Goal: Information Seeking & Learning: Find specific fact

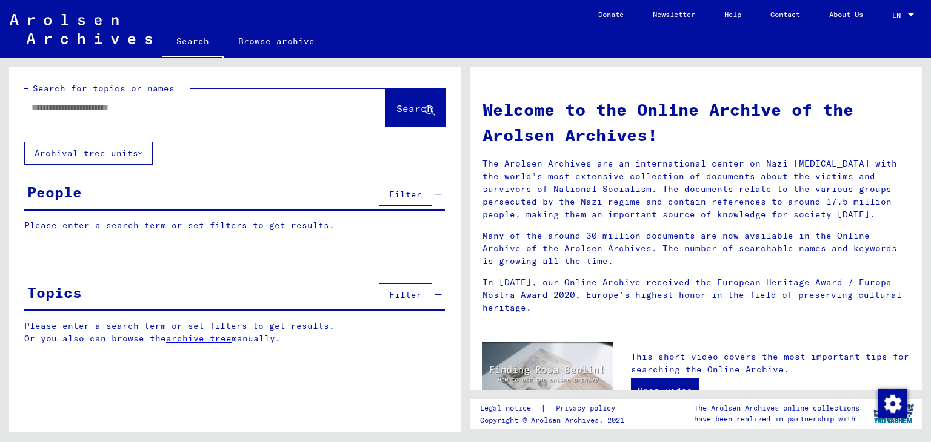
click at [130, 105] on input "text" at bounding box center [191, 107] width 318 height 13
type input "**********"
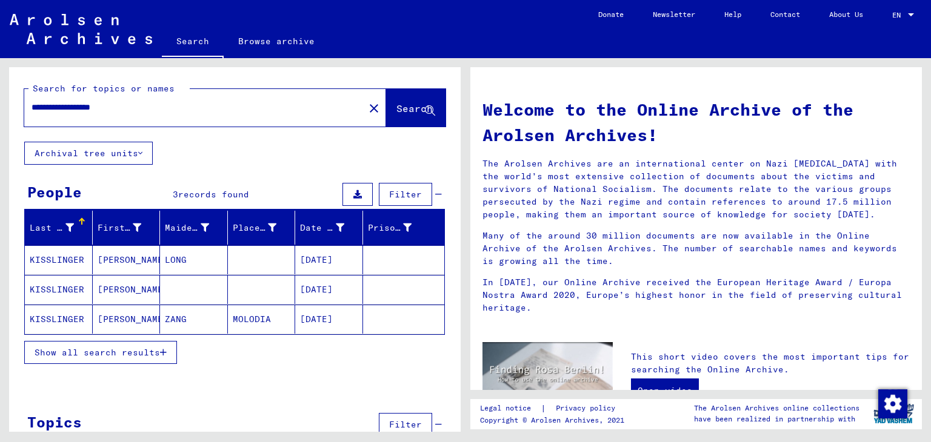
click at [75, 262] on mat-cell "KISSLINGER" at bounding box center [59, 259] width 68 height 29
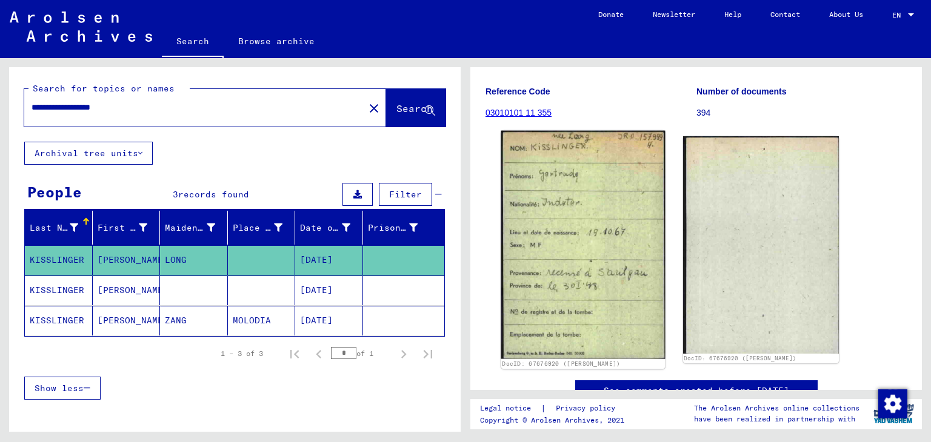
scroll to position [164, 0]
click at [569, 265] on img at bounding box center [583, 244] width 164 height 228
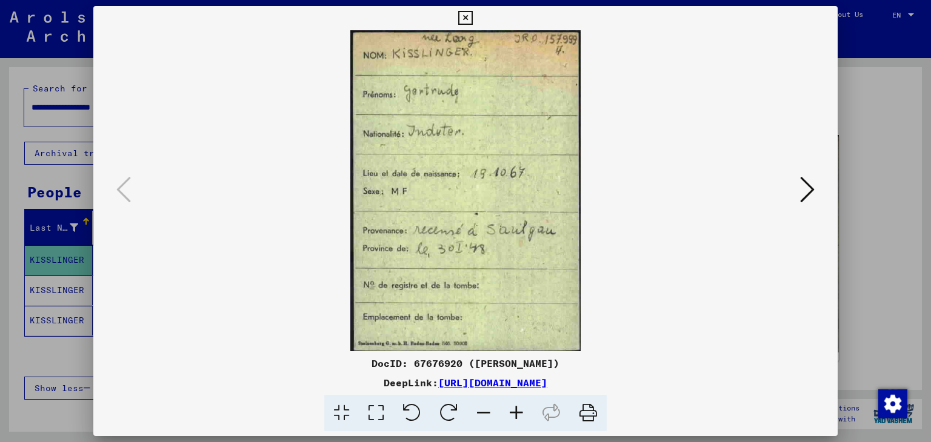
click at [798, 187] on button at bounding box center [807, 190] width 22 height 35
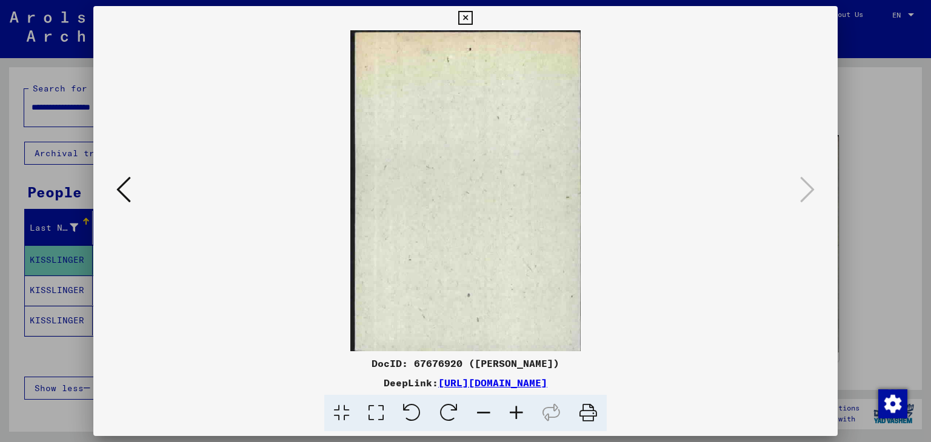
click at [115, 188] on button at bounding box center [124, 190] width 22 height 35
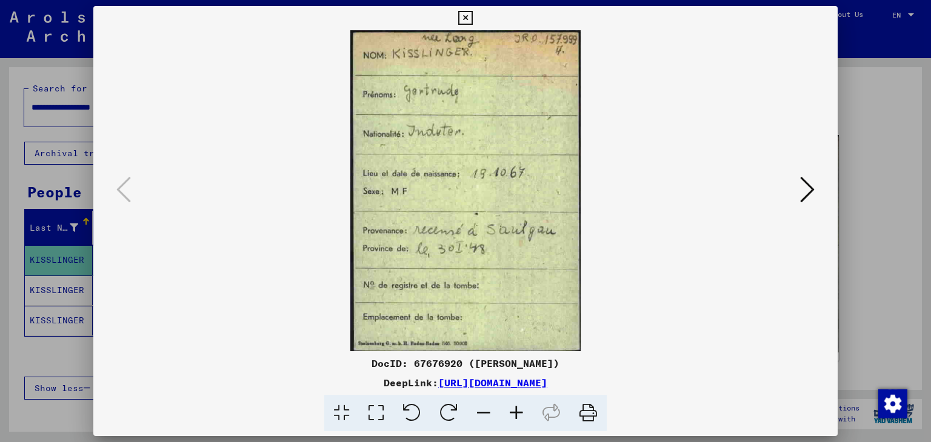
click at [470, 19] on icon at bounding box center [465, 18] width 14 height 15
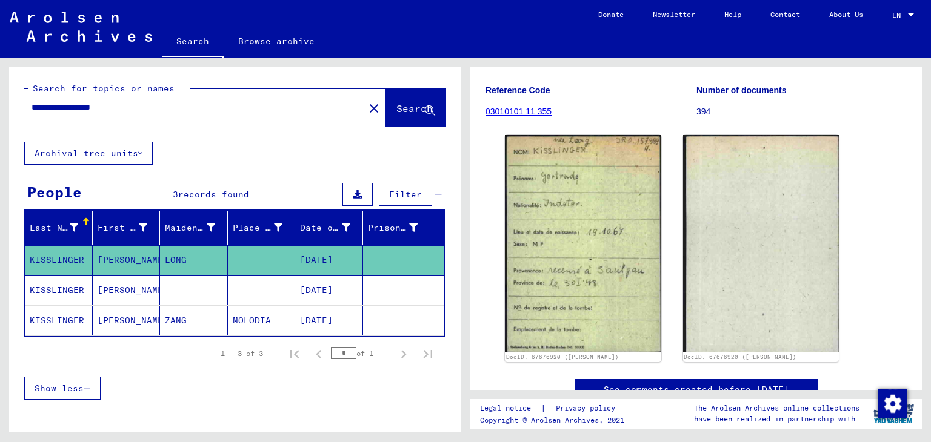
click at [111, 290] on mat-cell "[PERSON_NAME]" at bounding box center [127, 291] width 68 height 30
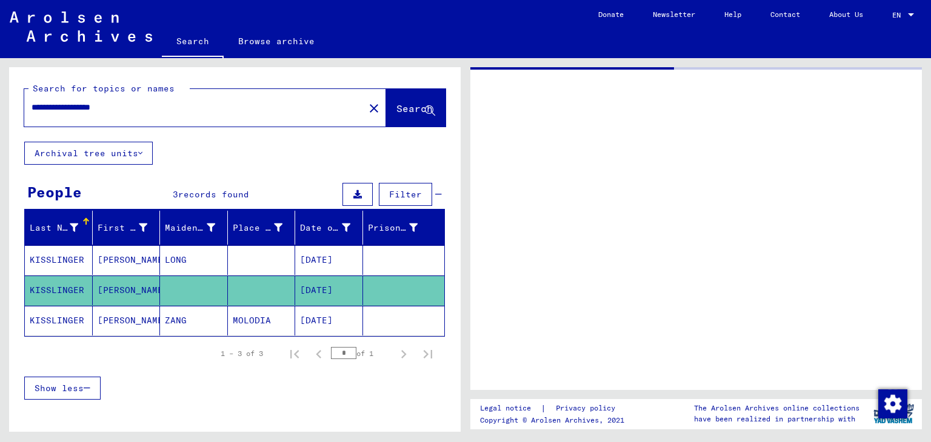
click at [111, 290] on mat-cell "[PERSON_NAME]" at bounding box center [127, 291] width 68 height 30
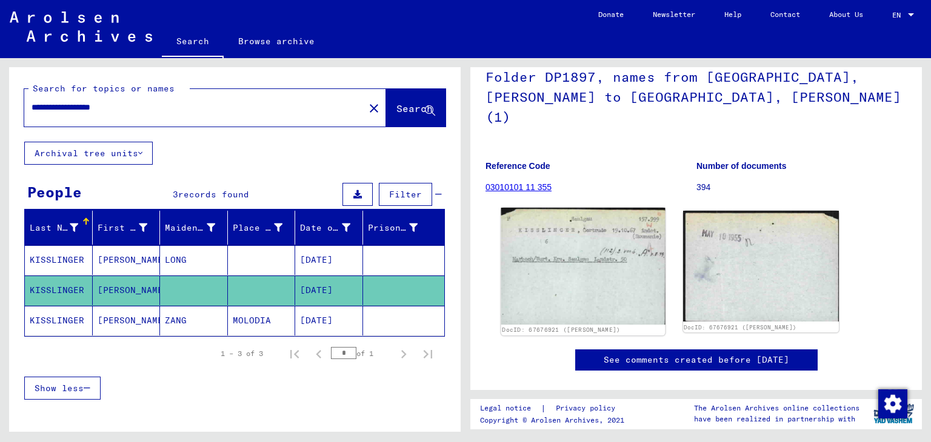
scroll to position [111, 0]
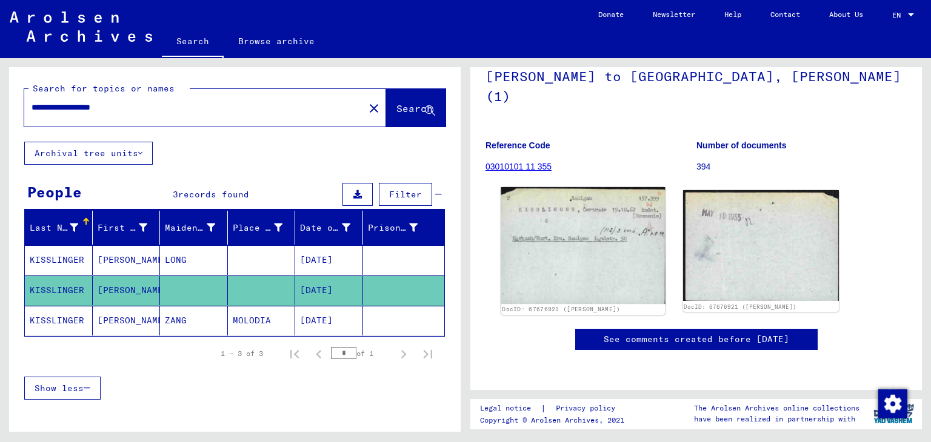
click at [577, 233] on img at bounding box center [583, 245] width 164 height 117
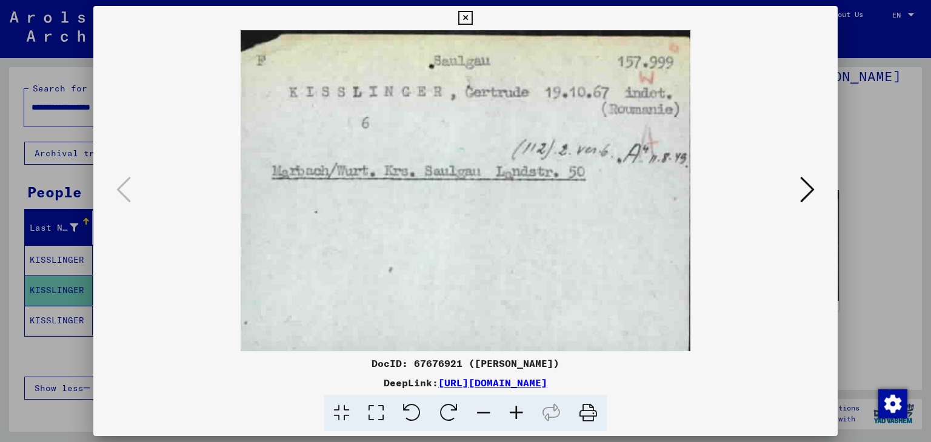
click at [466, 13] on icon at bounding box center [465, 18] width 14 height 15
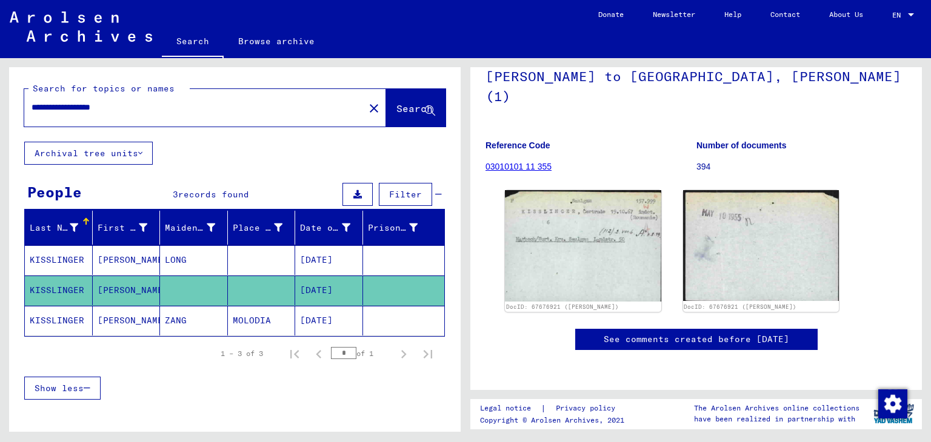
click at [119, 323] on mat-cell "[PERSON_NAME]" at bounding box center [127, 321] width 68 height 30
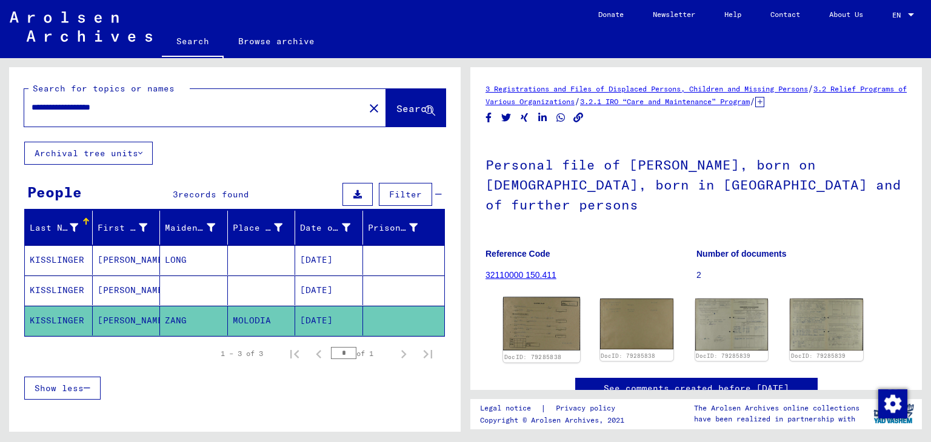
click at [529, 308] on img at bounding box center [541, 324] width 77 height 54
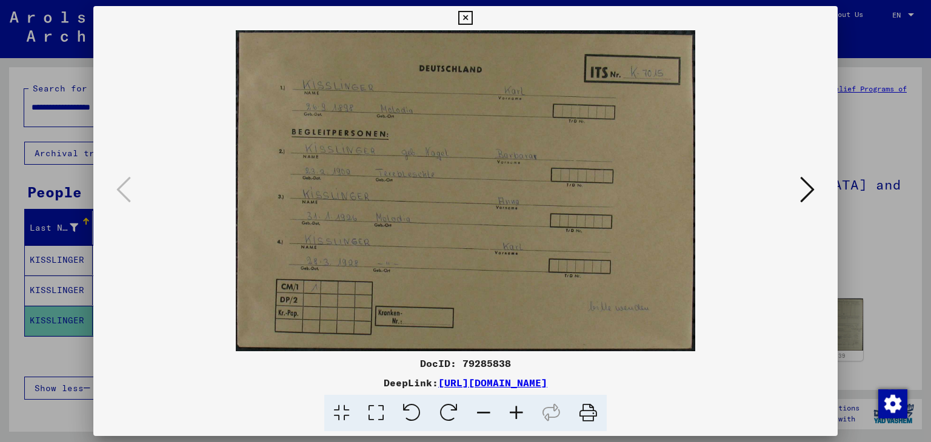
click at [801, 187] on icon at bounding box center [807, 189] width 15 height 29
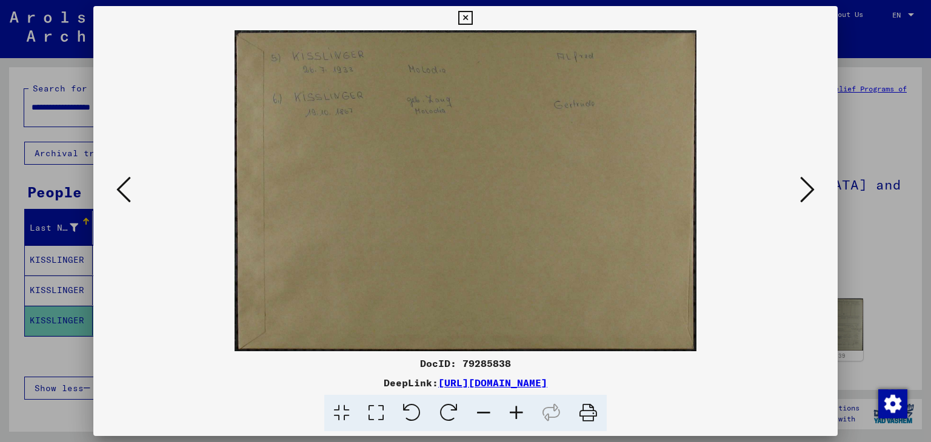
click at [124, 185] on icon at bounding box center [123, 189] width 15 height 29
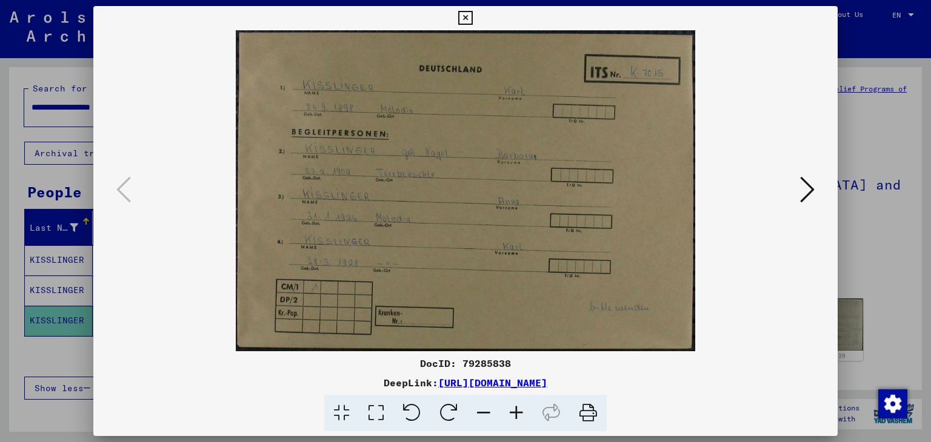
drag, startPoint x: 465, startPoint y: 10, endPoint x: 462, endPoint y: 17, distance: 7.6
click at [465, 12] on icon at bounding box center [465, 18] width 14 height 15
